Goal: Task Accomplishment & Management: Manage account settings

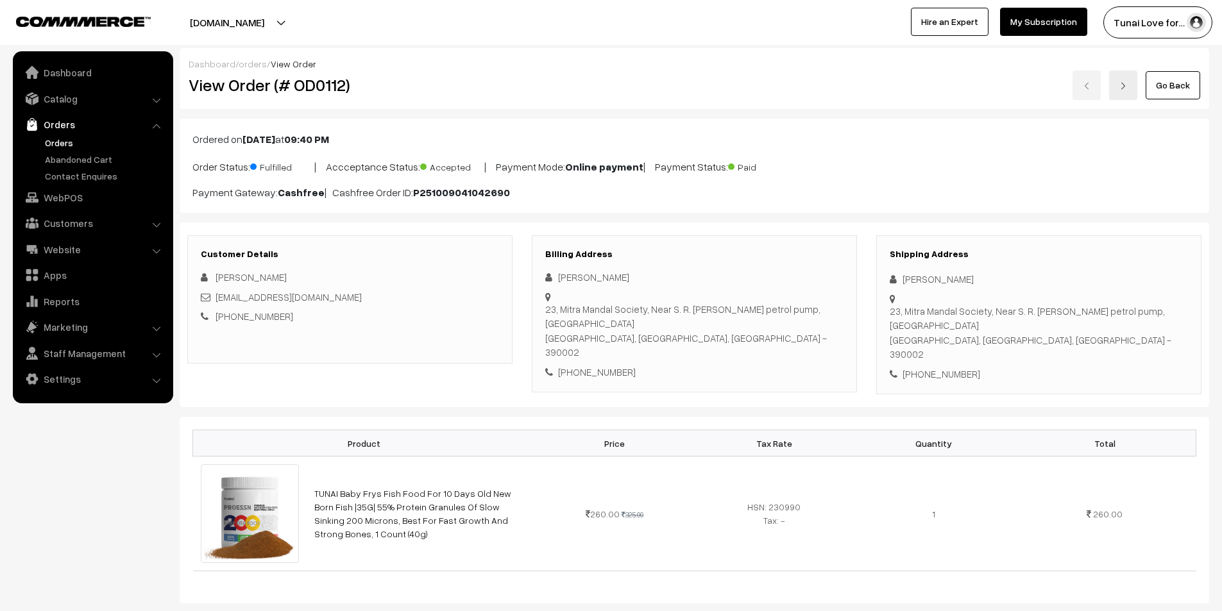
click at [55, 142] on link "Orders" at bounding box center [105, 142] width 127 height 13
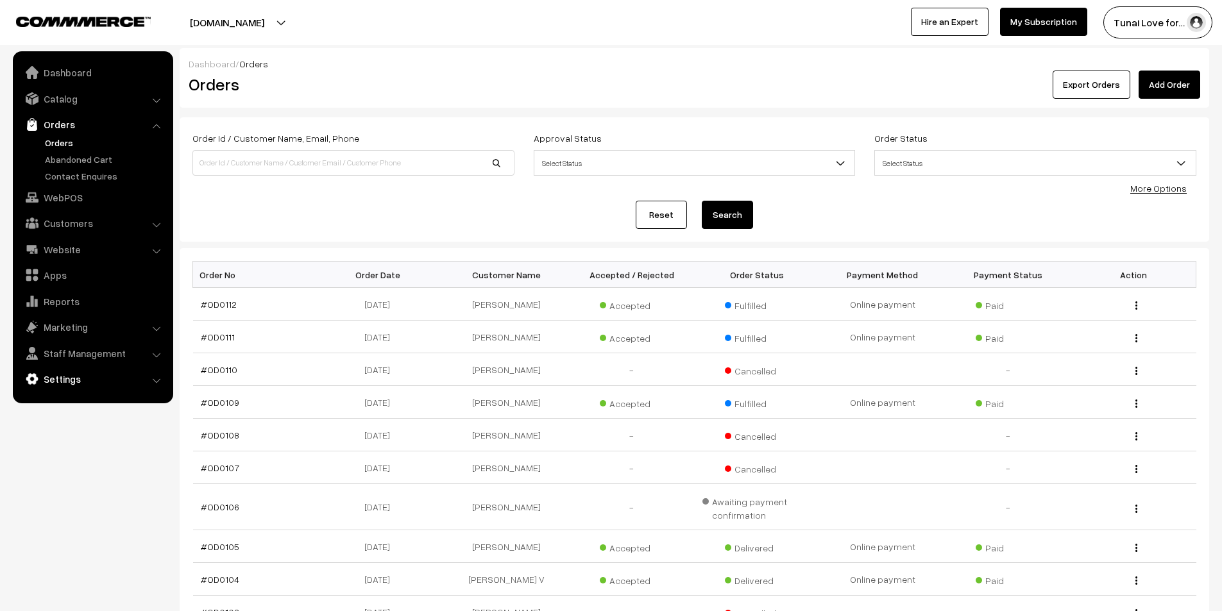
click at [64, 378] on link "Settings" at bounding box center [92, 379] width 153 height 23
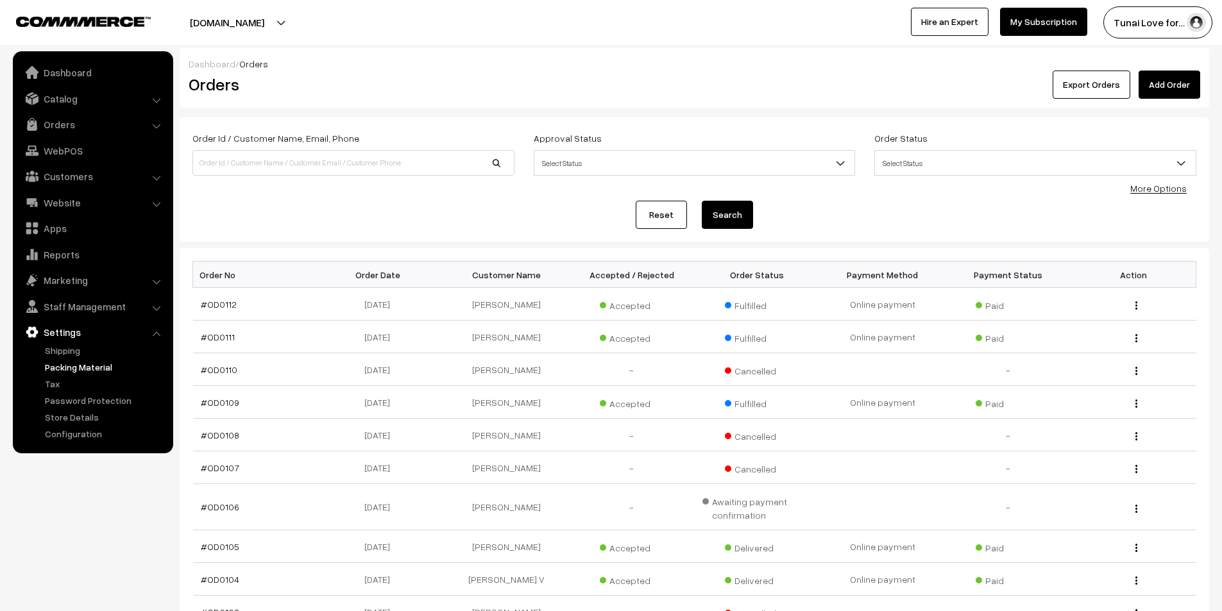
click at [56, 364] on link "Packing Material" at bounding box center [105, 366] width 127 height 13
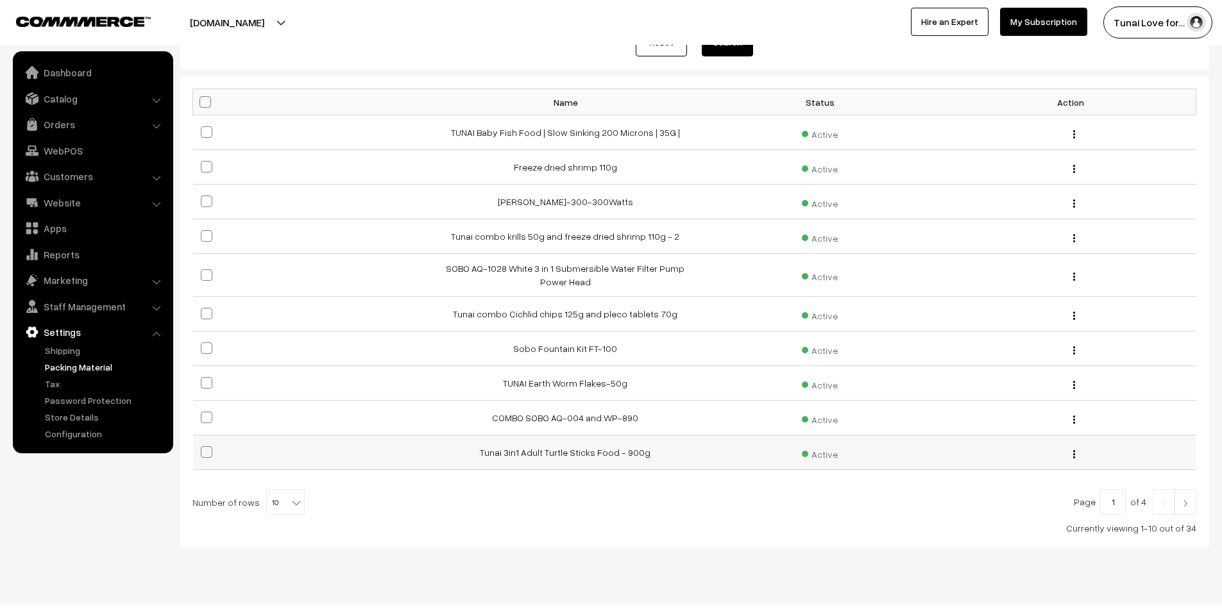
scroll to position [185, 0]
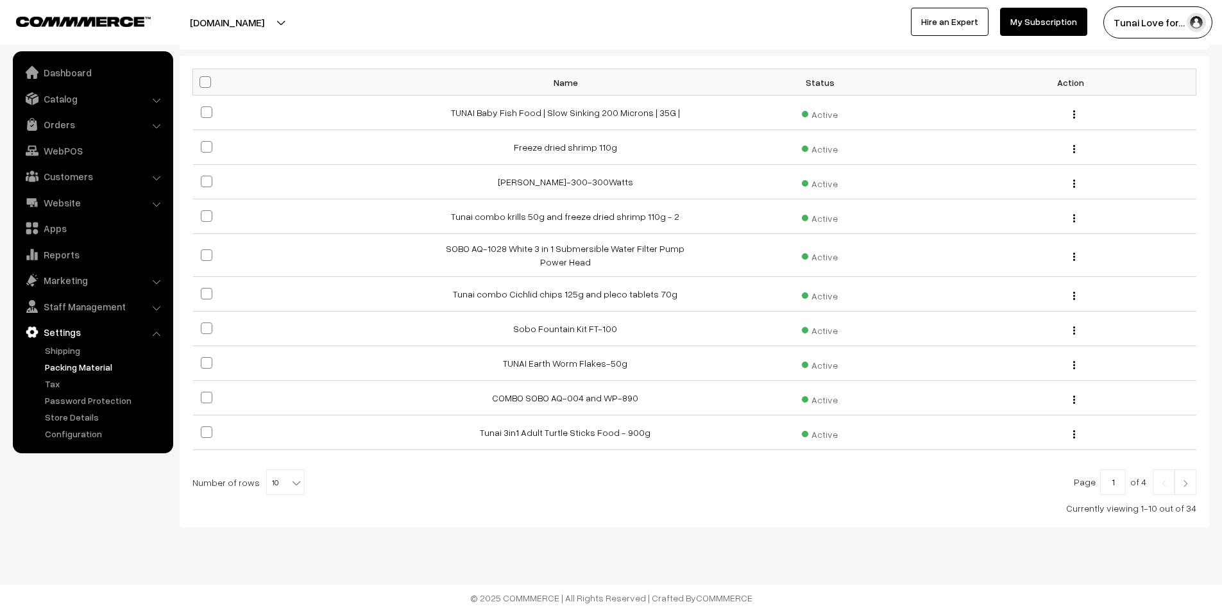
click at [280, 496] on div "Page 1 of 4 Number of rows 10 20 30 40 50 60 70 80 90 100 10 Currently viewing …" at bounding box center [694, 493] width 1004 height 46
click at [290, 482] on b at bounding box center [296, 483] width 13 height 13
select select "50"
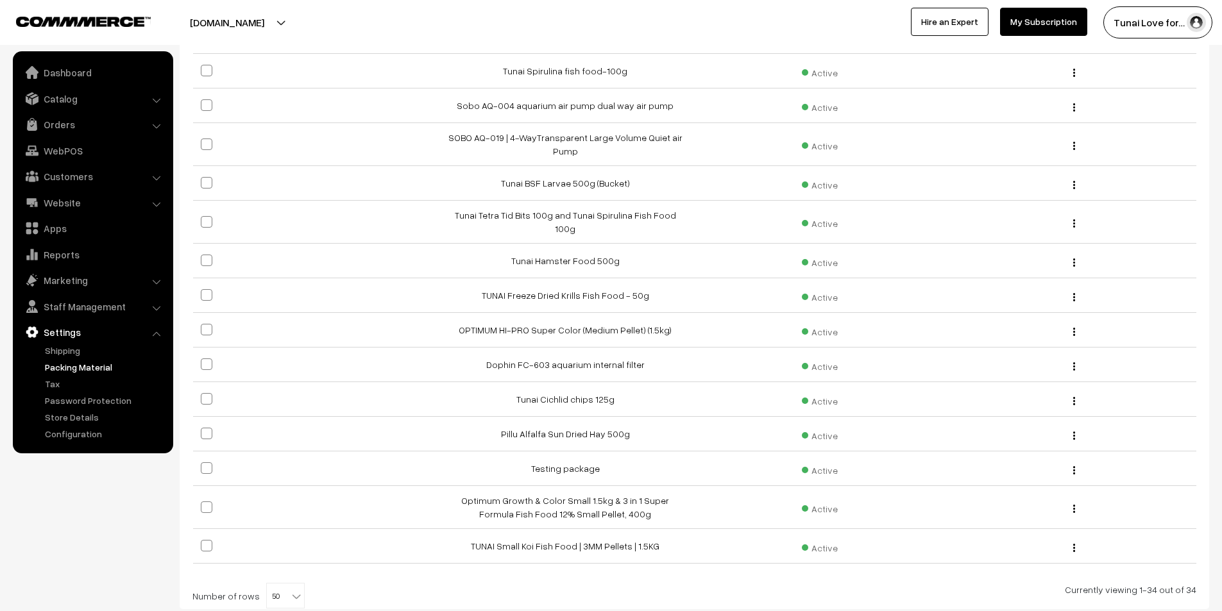
scroll to position [992, 0]
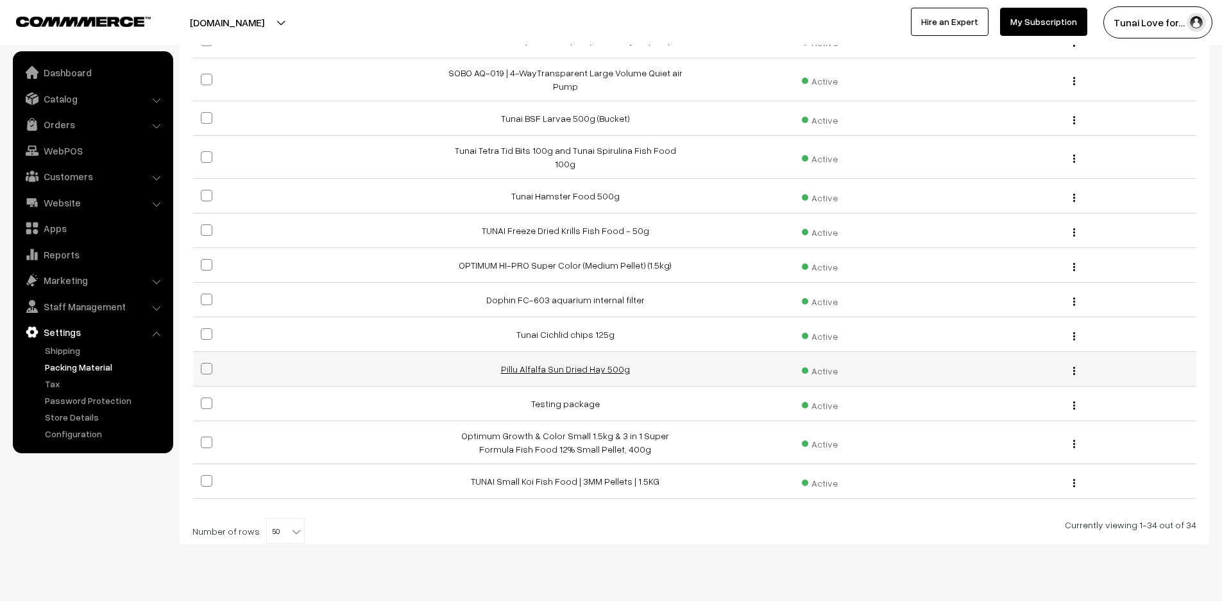
click at [588, 364] on link "Pillu Alfalfa Sun Dried Hay 500g" at bounding box center [565, 369] width 129 height 11
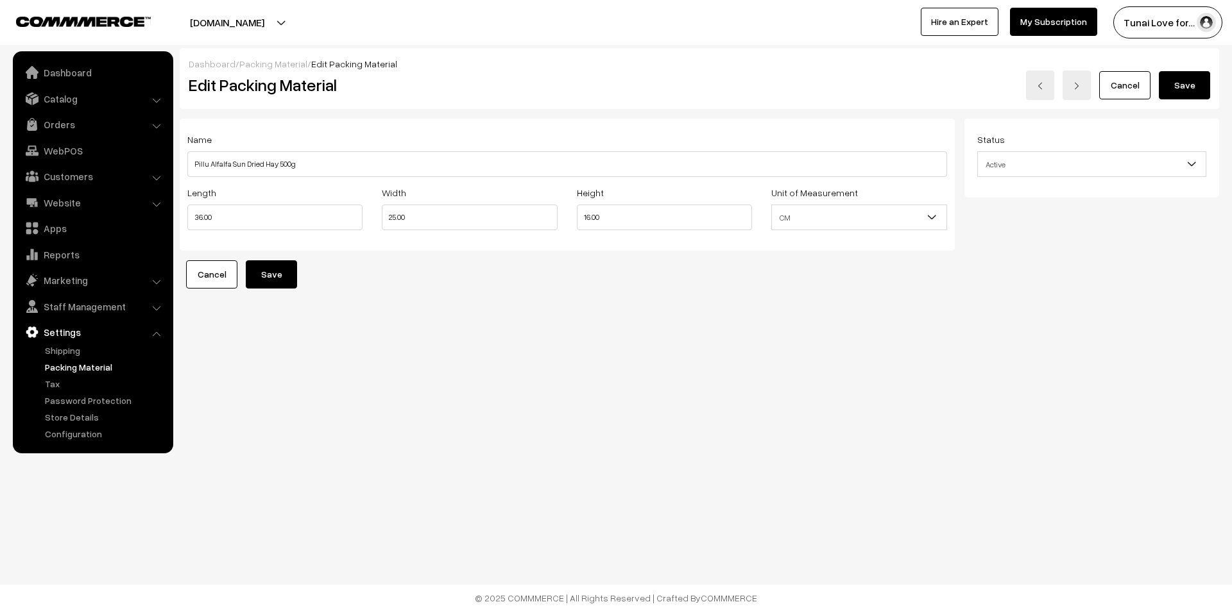
click at [224, 271] on link "Cancel" at bounding box center [211, 274] width 51 height 28
